Goal: Task Accomplishment & Management: Complete application form

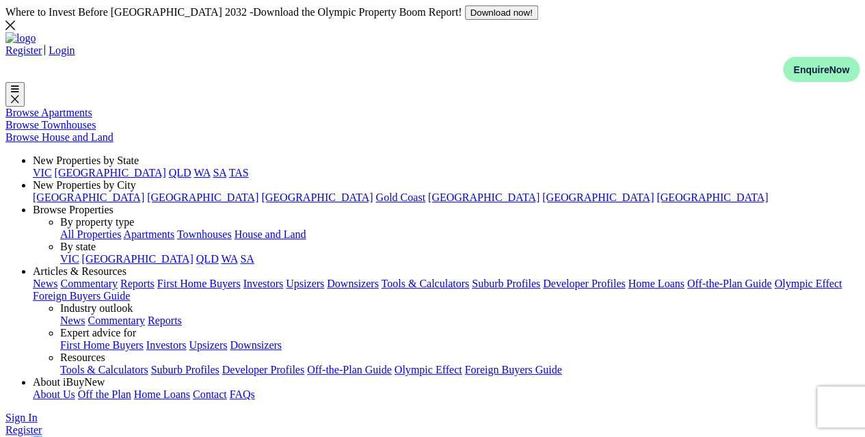
type input "[EMAIL_ADDRESS][PERSON_NAME][DOMAIN_NAME]"
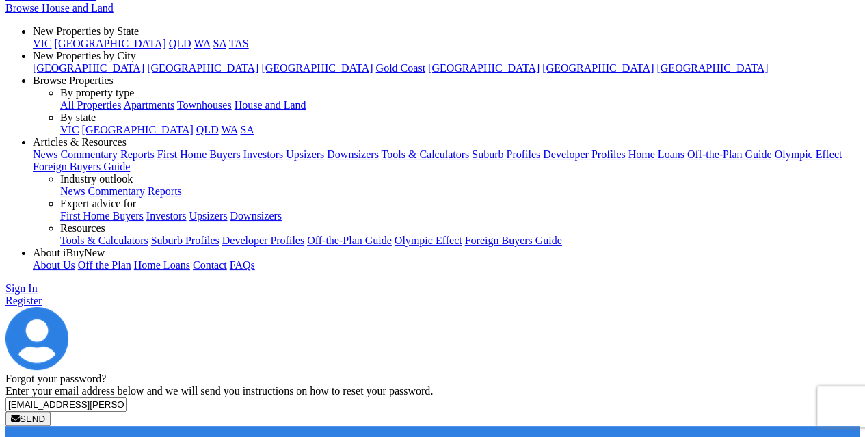
scroll to position [133, 0]
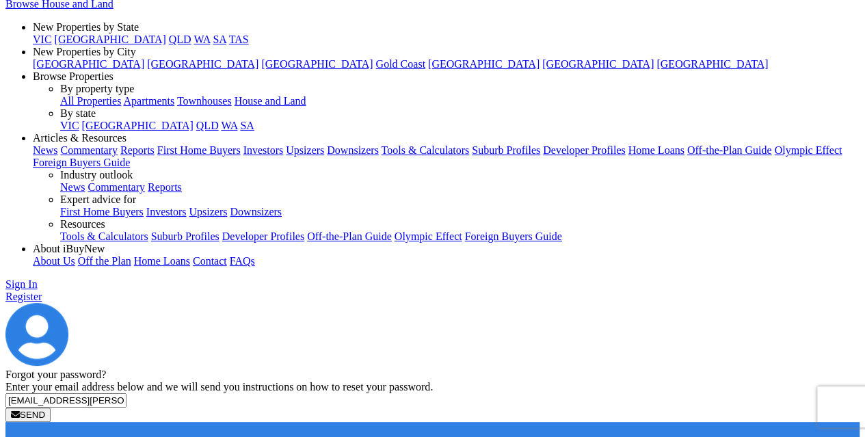
click at [51, 408] on button "SEND" at bounding box center [27, 415] width 45 height 14
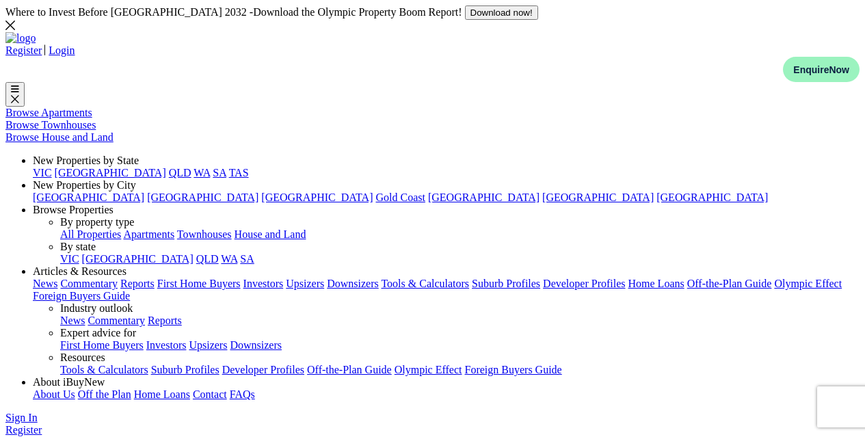
scroll to position [226, 0]
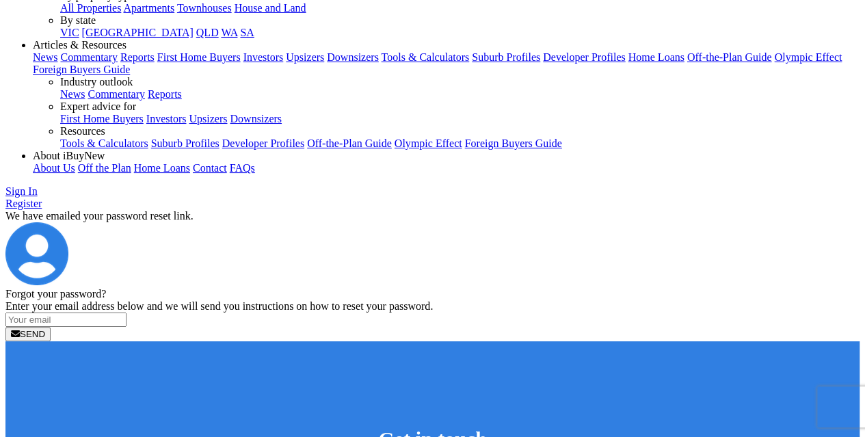
click at [126, 312] on input "email" at bounding box center [65, 319] width 121 height 14
type input "shani.duncan@icloud.com"
click at [51, 327] on button "SEND" at bounding box center [27, 334] width 45 height 14
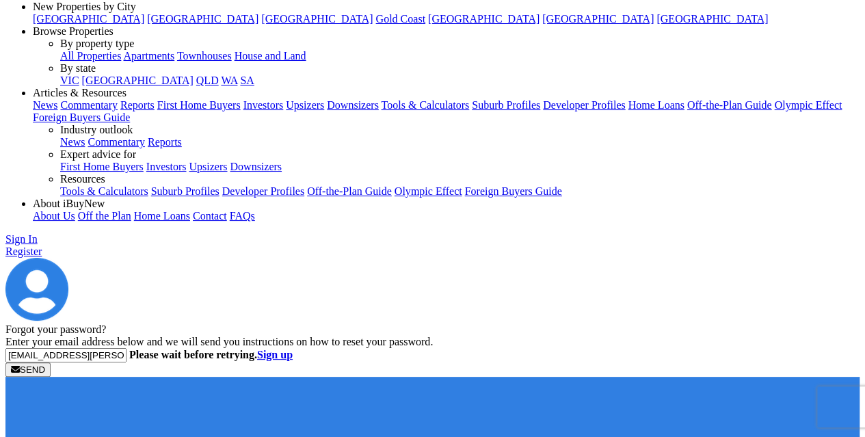
scroll to position [178, 0]
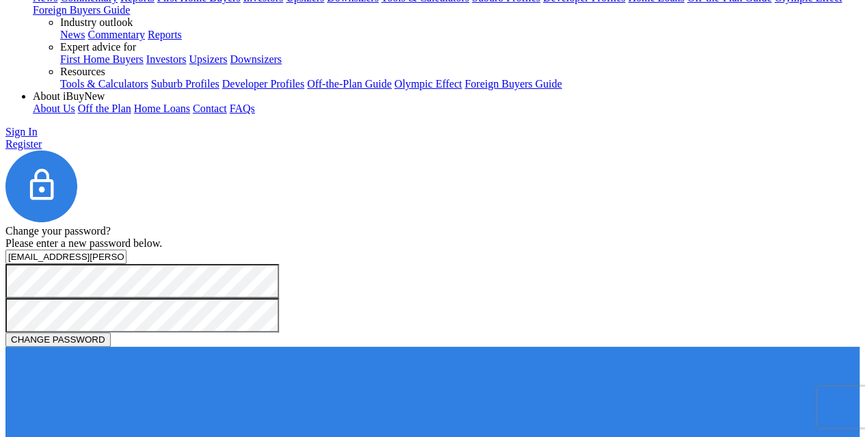
scroll to position [288, 0]
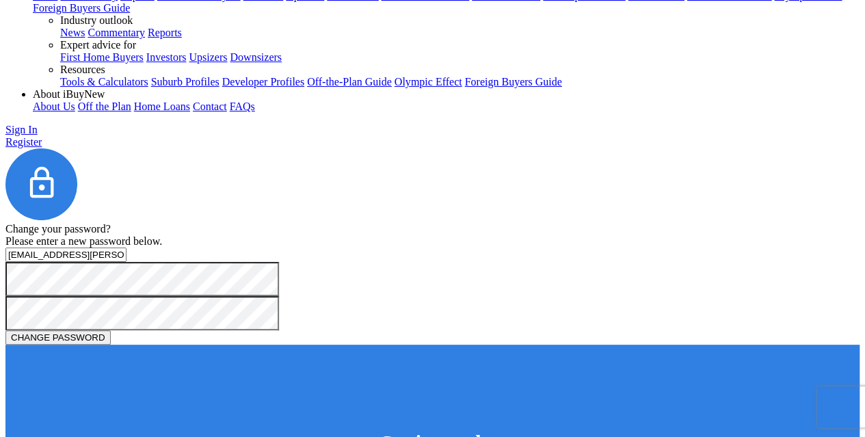
click at [111, 330] on button "CHANGE PASSWORD" at bounding box center [57, 337] width 105 height 14
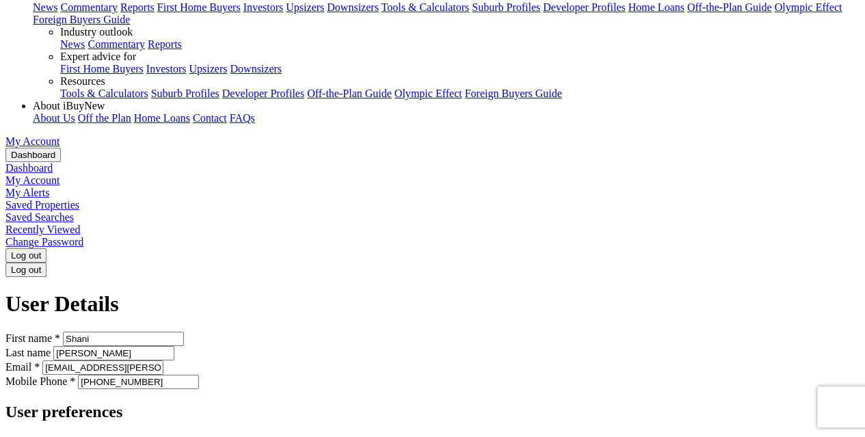
scroll to position [277, 0]
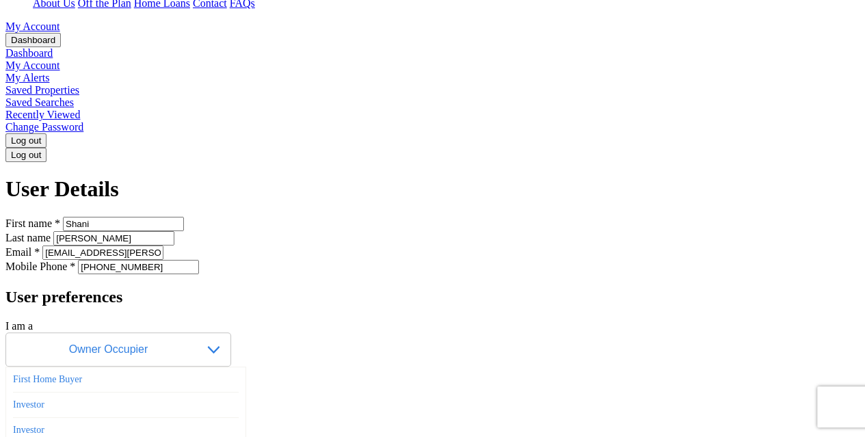
scroll to position [392, 0]
drag, startPoint x: 81, startPoint y: 241, endPoint x: 142, endPoint y: 233, distance: 62.0
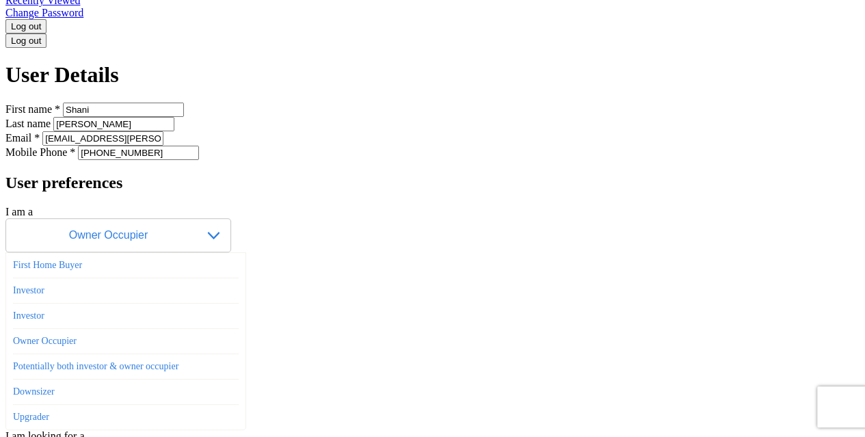
scroll to position [506, 0]
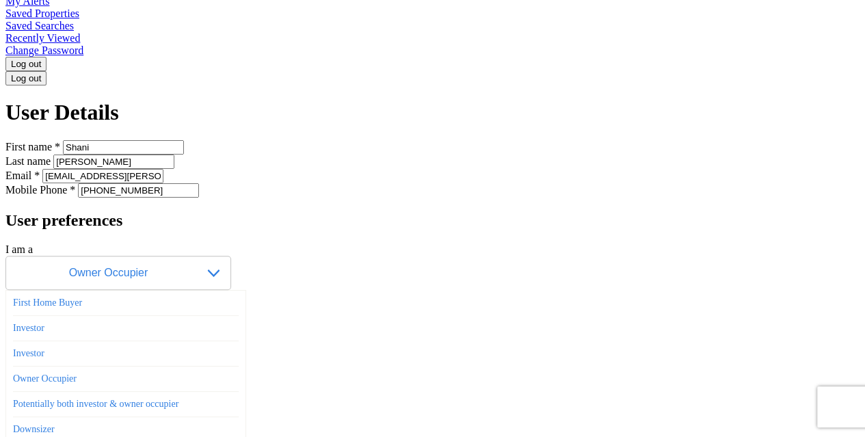
scroll to position [470, 0]
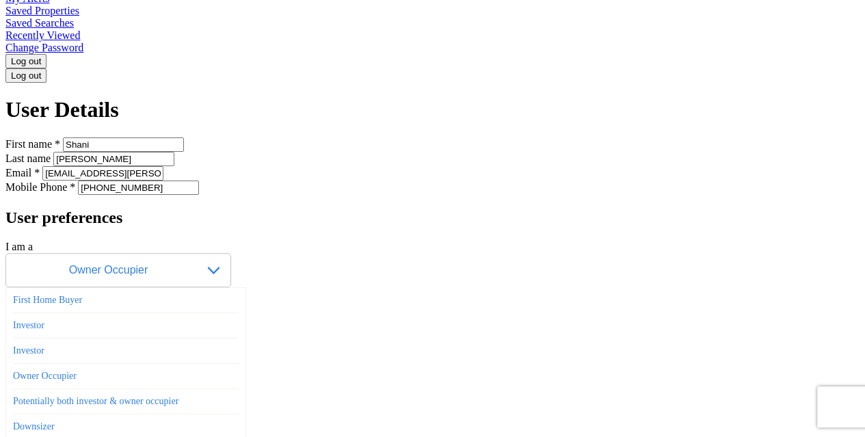
type input "S"
type input "West end"
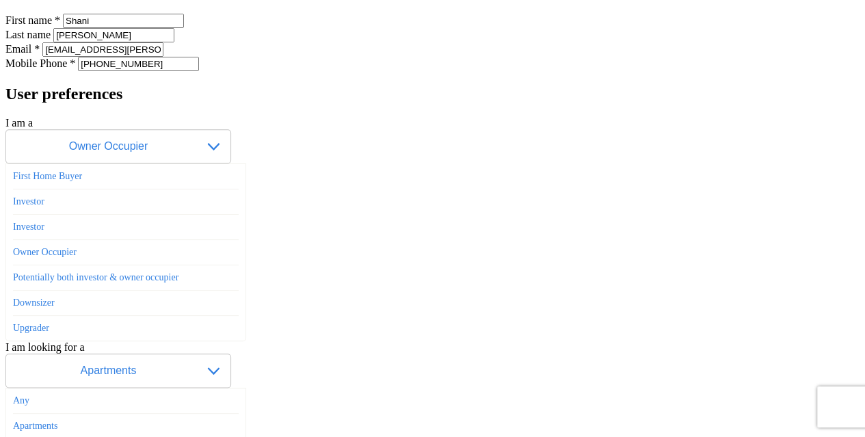
scroll to position [595, 0]
type input "Moonee Ponds"
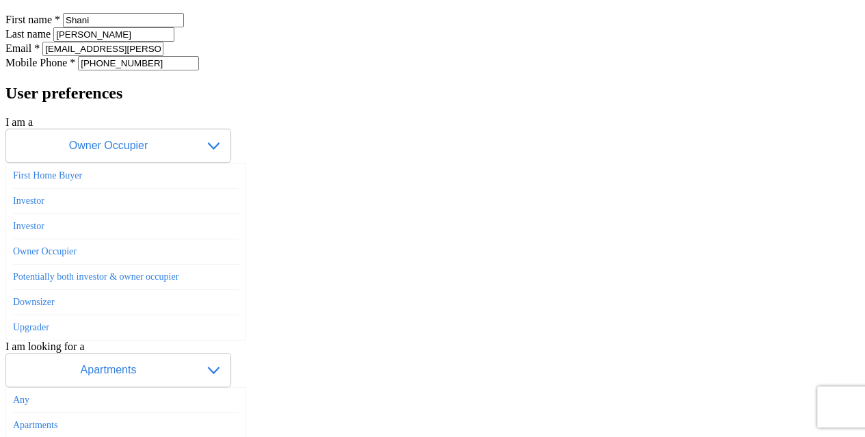
type input "[GEOGRAPHIC_DATA]"
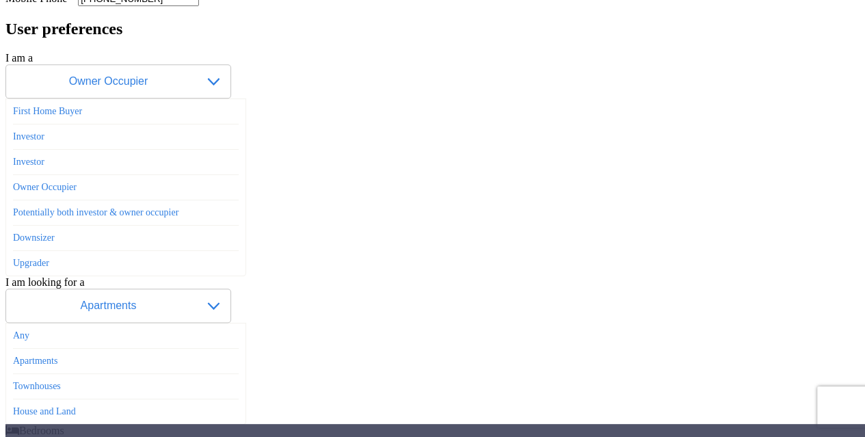
scroll to position [661, 0]
